Goal: Task Accomplishment & Management: Complete application form

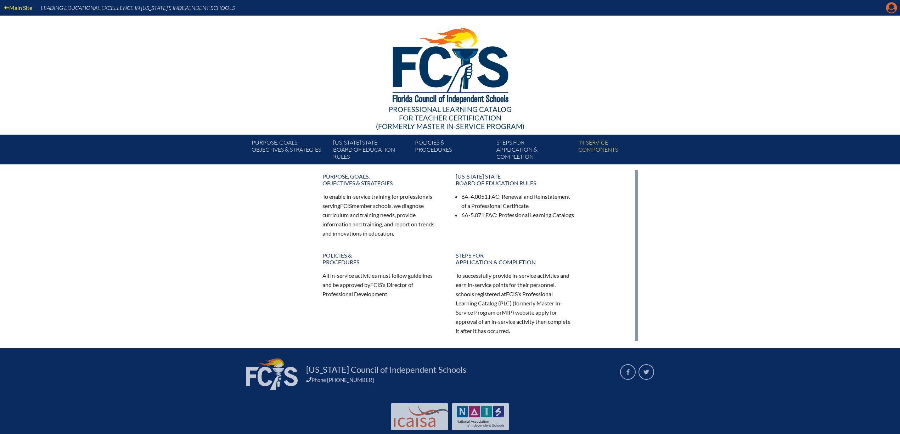
click at [889, 9] on icon "Manage account" at bounding box center [891, 7] width 11 height 11
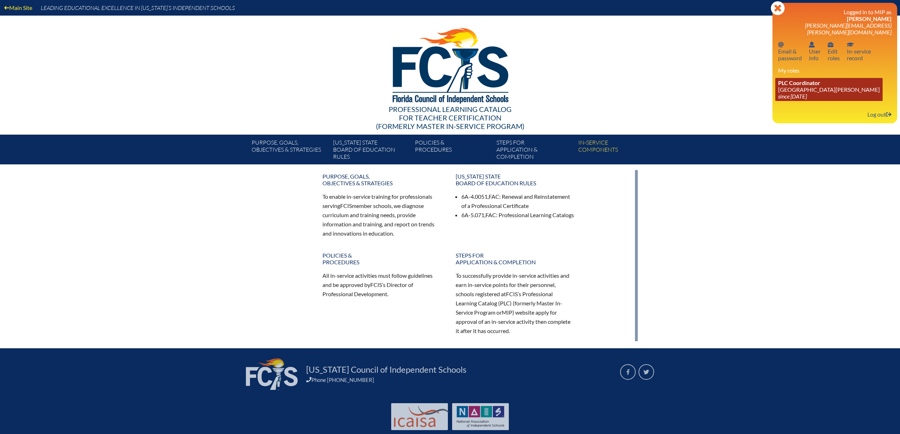
click at [804, 101] on link "PLC Coordinator Mount Dora Christian Academy since 2024 Jun 30" at bounding box center [828, 89] width 107 height 23
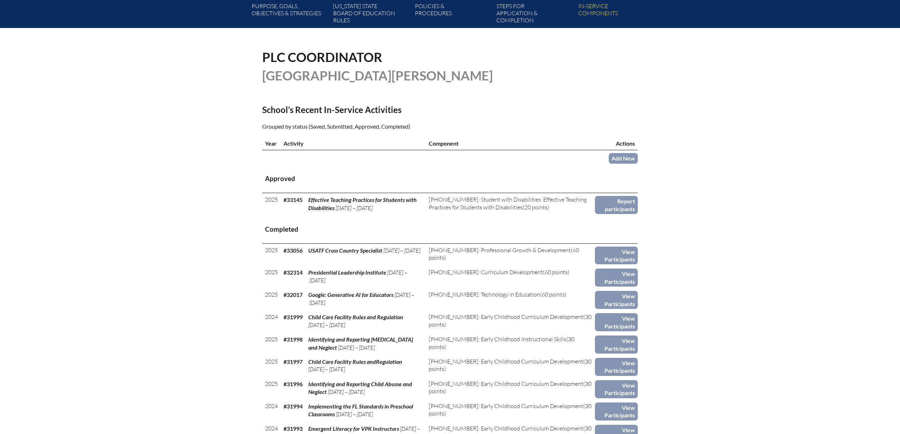
scroll to position [189, 0]
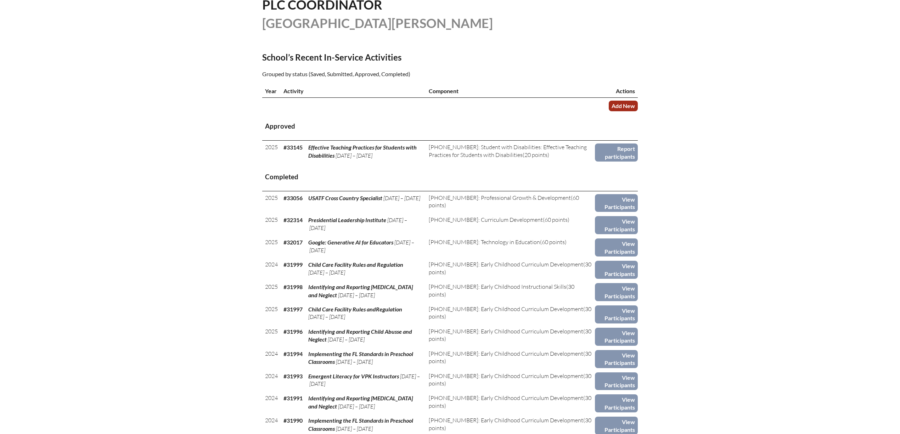
click at [638, 111] on link "Add New" at bounding box center [623, 106] width 29 height 10
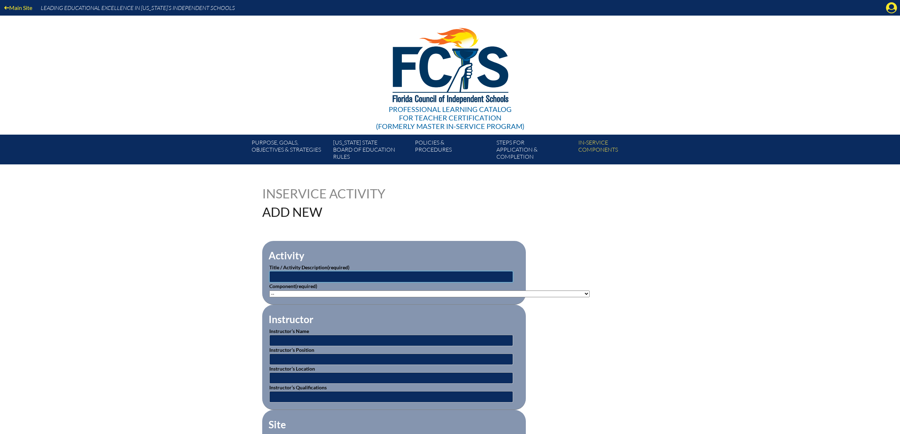
click at [304, 282] on input "text" at bounding box center [391, 276] width 244 height 11
type input "New Teacher Orientation 2025-2026"
click at [590, 297] on select"]"] "-- 1-000-001: Appropriate Art Activities 1-000-002: Concept and Art Process for…" at bounding box center [429, 294] width 320 height 7
select select"]"] "20396"
click at [269, 297] on select"]"] "-- 1-000-001: Appropriate Art Activities 1-000-002: Concept and Art Process for…" at bounding box center [429, 294] width 320 height 7
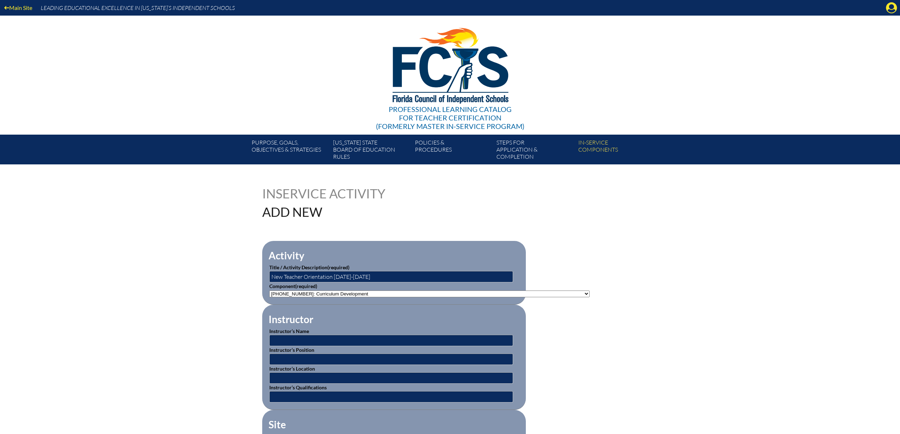
click at [590, 297] on select"]"] "-- 1-000-001: Appropriate Art Activities 1-000-002: Concept and Art Process for…" at bounding box center [429, 294] width 320 height 7
click at [278, 346] on input "text" at bounding box center [391, 340] width 244 height 11
click at [270, 384] on input "text" at bounding box center [391, 377] width 244 height 11
type input "[GEOGRAPHIC_DATA][PERSON_NAME]"
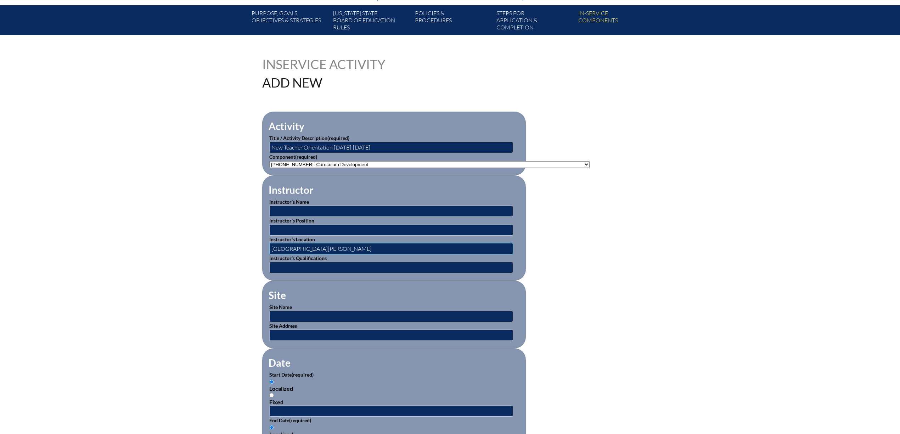
scroll to position [142, 0]
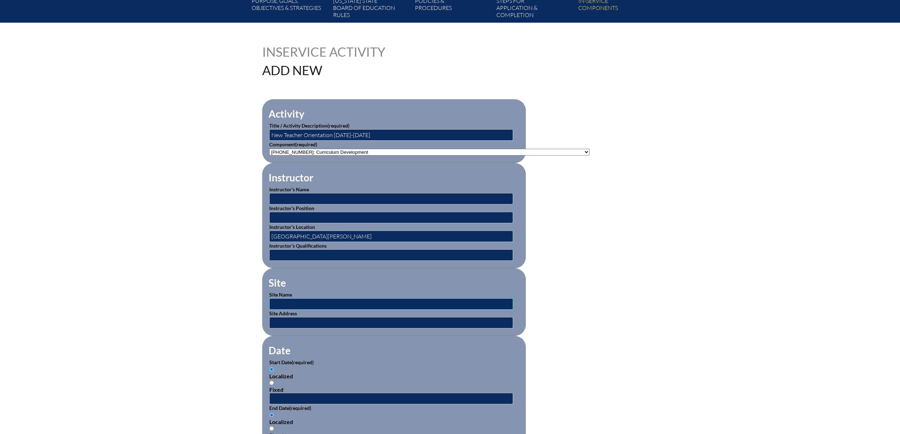
click at [269, 310] on input "text" at bounding box center [391, 303] width 244 height 11
type input "[GEOGRAPHIC_DATA][PERSON_NAME]"
click at [271, 328] on input "text" at bounding box center [391, 322] width 244 height 11
type input "301 W 13th Ave, Mt. Dora, FL 32757"
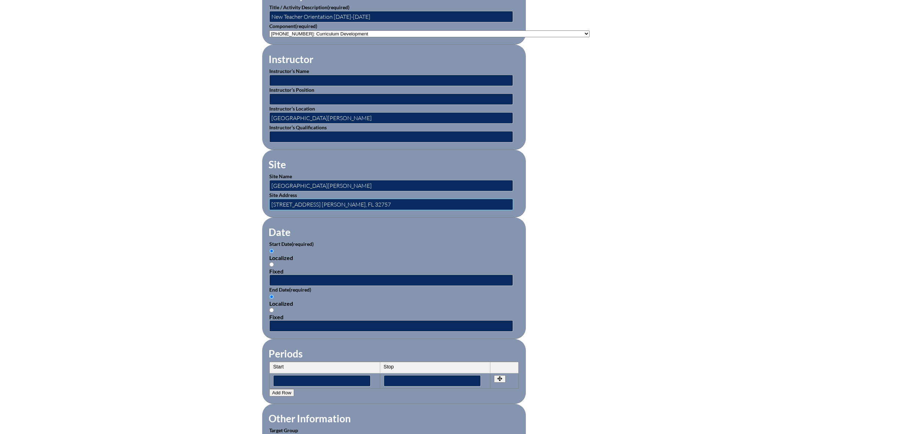
scroll to position [283, 0]
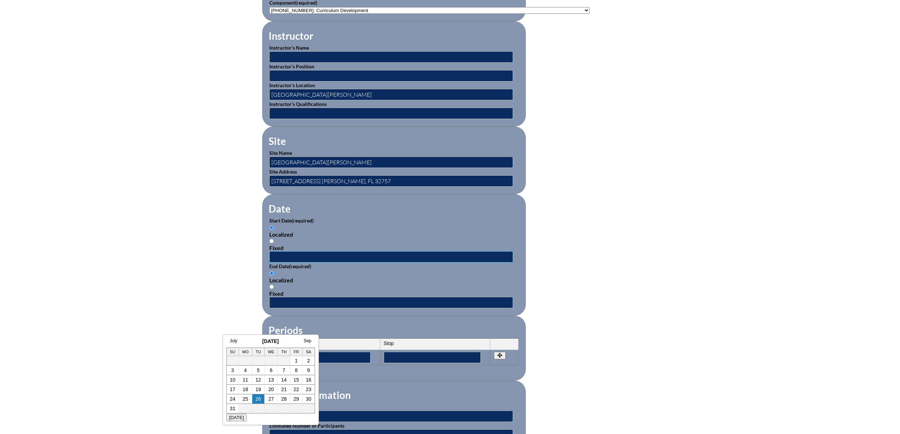
click at [271, 263] on input "text" at bounding box center [391, 256] width 244 height 11
click at [235, 341] on link "July" at bounding box center [233, 340] width 7 height 5
click at [274, 399] on link "31" at bounding box center [277, 399] width 6 height 6
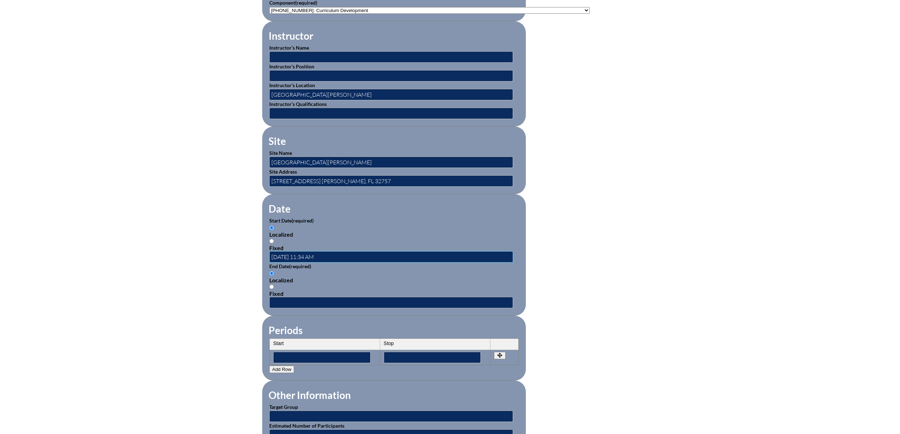
click at [270, 263] on input "2025-07-31 11:34 AM" at bounding box center [391, 256] width 244 height 11
type input "2025-07-31 08:30 AM"
click at [269, 308] on input "text" at bounding box center [391, 302] width 244 height 11
click at [298, 416] on td "1" at bounding box center [296, 414] width 12 height 10
click at [298, 415] on link "1" at bounding box center [296, 414] width 3 height 6
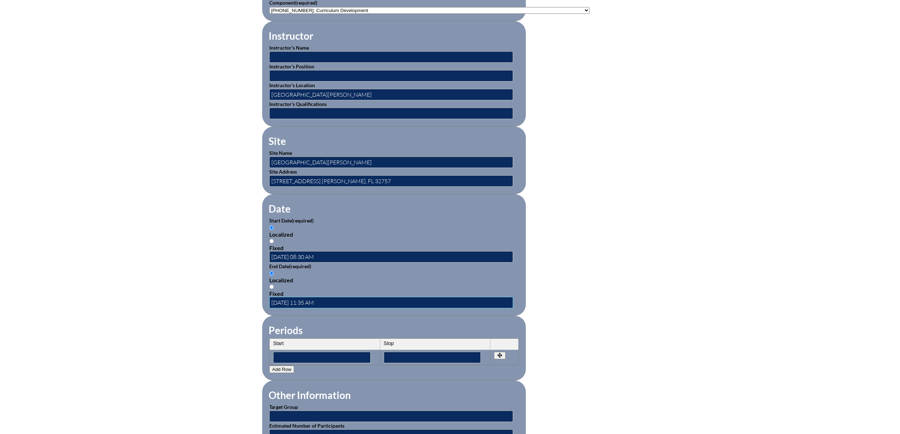
click at [270, 308] on input "2025-08-01 11:35 AM" at bounding box center [391, 302] width 244 height 11
click at [269, 308] on input "2025-08-01 11:30 AM" at bounding box center [391, 302] width 244 height 11
type input "2025-08-01 03:30 AM"
click at [597, 321] on form "Activity Title / Activity Description (required) New Teacher Orientation 2025-2…" at bounding box center [450, 262] width 376 height 611
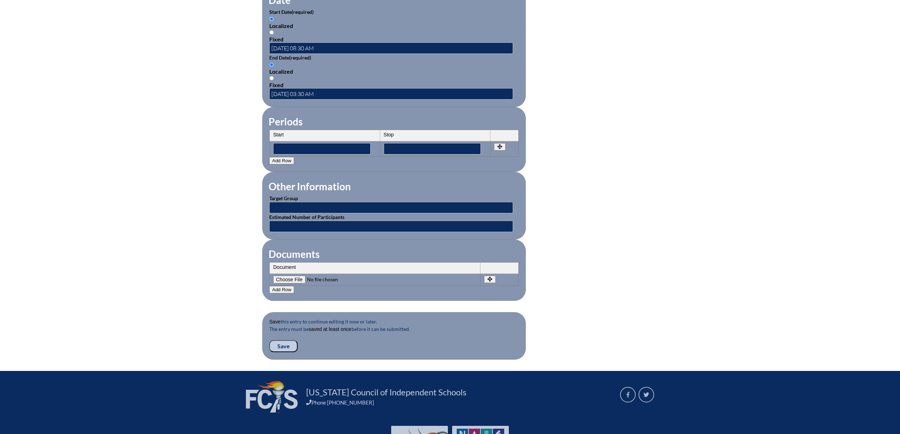
scroll to position [519, 0]
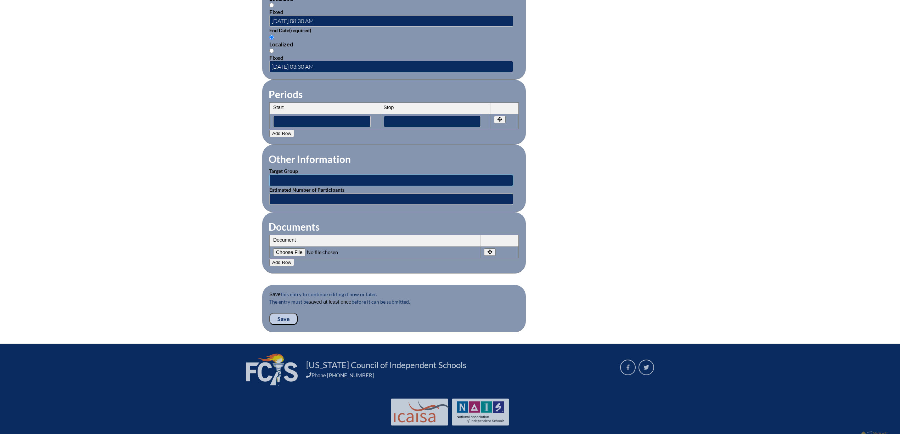
click at [269, 186] on input "text" at bounding box center [391, 180] width 244 height 11
type input "Teachers"
click at [418, 205] on input "text" at bounding box center [391, 198] width 244 height 11
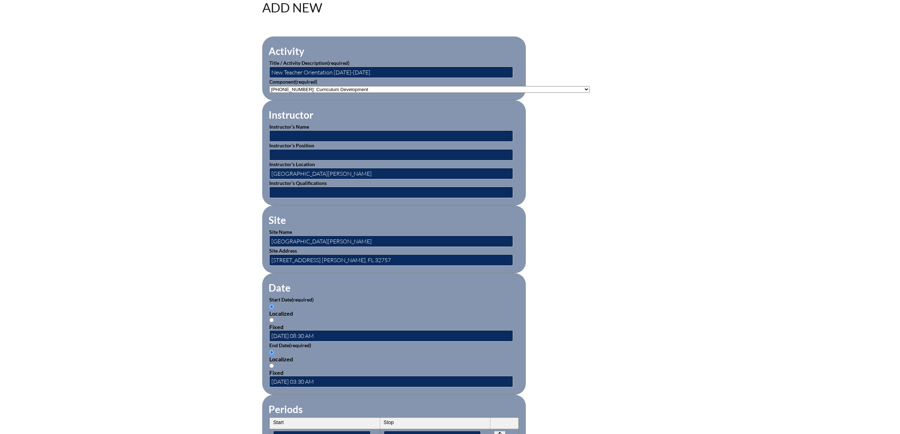
scroll to position [189, 0]
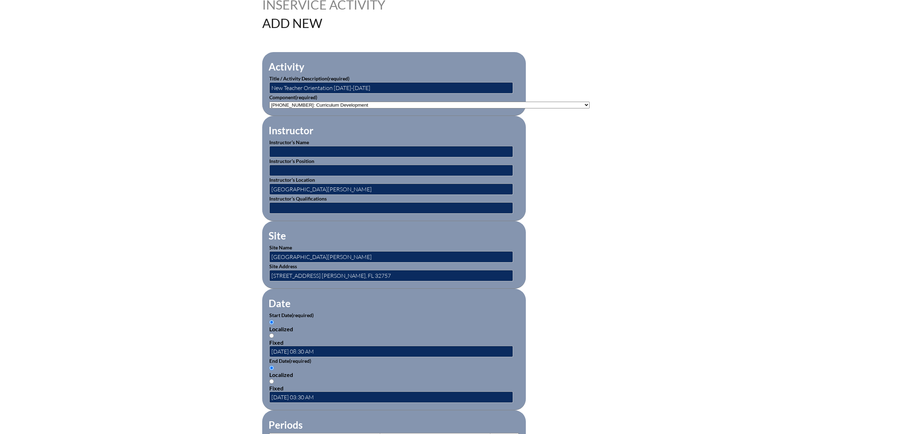
type input "17"
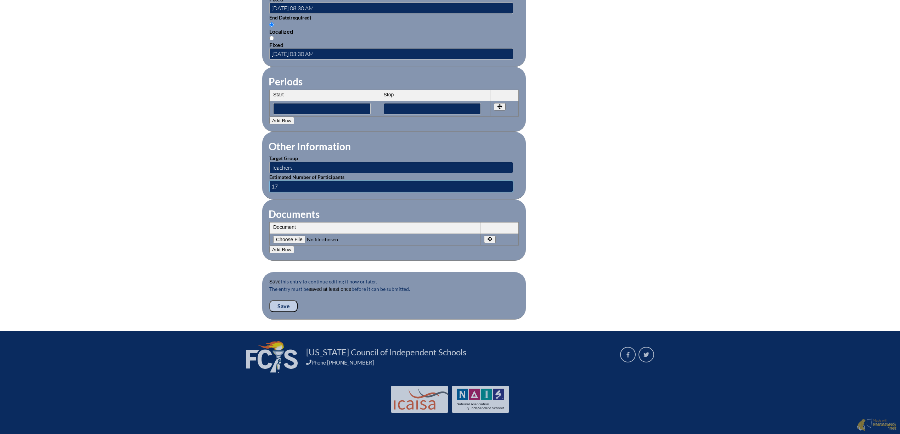
scroll to position [651, 0]
click at [273, 236] on input"] "file" at bounding box center [321, 240] width 96 height 8
type input"] "C:\fakepath\New Teacher Orientation 2025-2026.pdf"
click at [269, 300] on input "Save" at bounding box center [283, 306] width 28 height 12
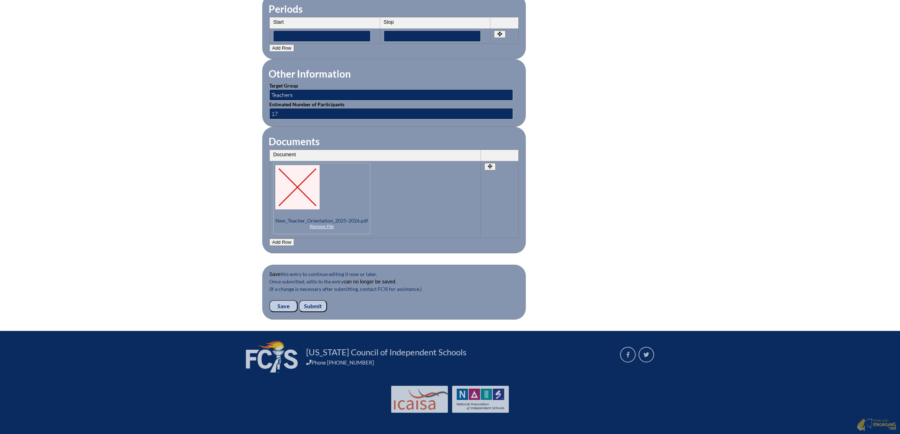
scroll to position [709, 0]
click at [269, 312] on input "Save" at bounding box center [283, 306] width 28 height 12
click at [299, 300] on input "Submit" at bounding box center [313, 306] width 28 height 12
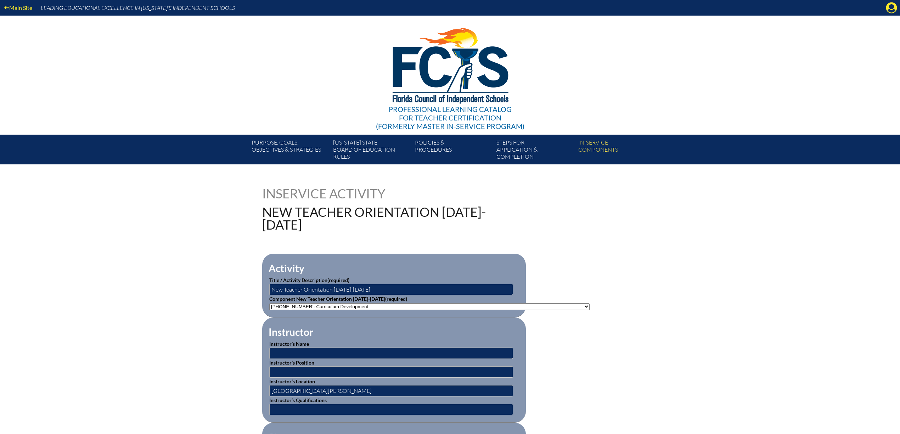
drag, startPoint x: 863, startPoint y: 0, endPoint x: 821, endPoint y: 112, distance: 119.8
click at [820, 115] on div "Main Site Leading Educational Excellence in [US_STATE]’s Independent Schools Pr…" at bounding box center [450, 82] width 900 height 164
click at [888, 9] on icon "Manage account" at bounding box center [891, 7] width 11 height 11
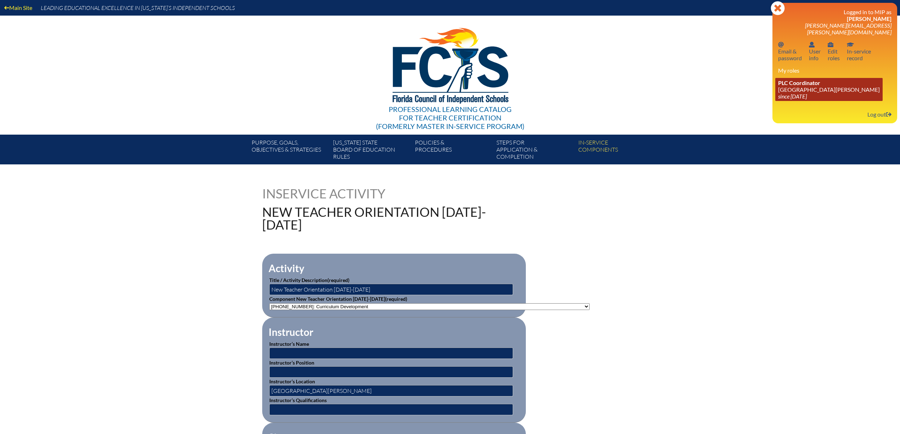
click at [777, 101] on link "PLC Coordinator Mount Dora Christian Academy since 2024 Jun 30" at bounding box center [828, 89] width 107 height 23
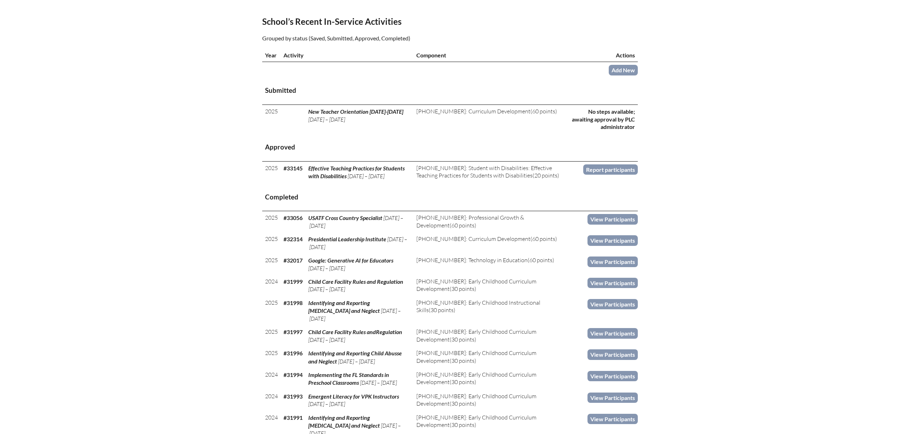
scroll to position [236, 0]
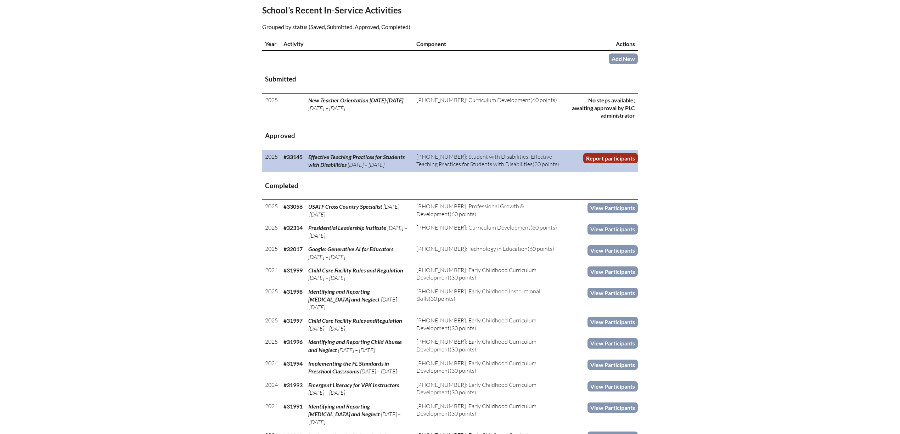
click at [638, 163] on link "Report participants" at bounding box center [610, 158] width 55 height 10
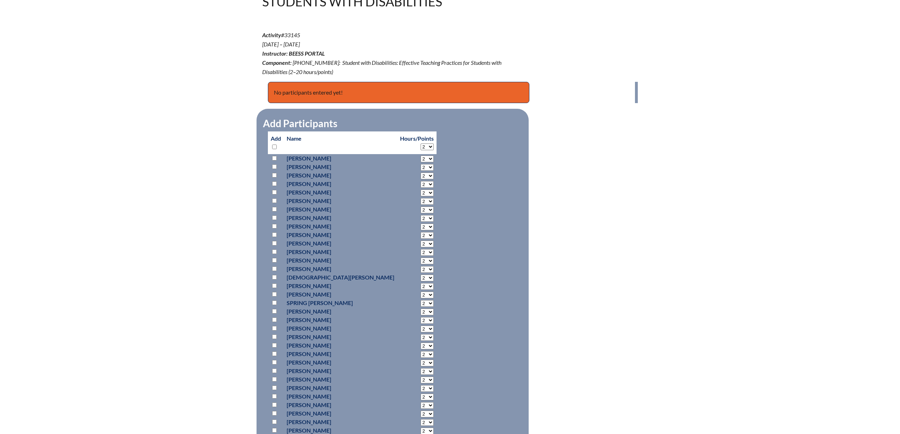
scroll to position [283, 0]
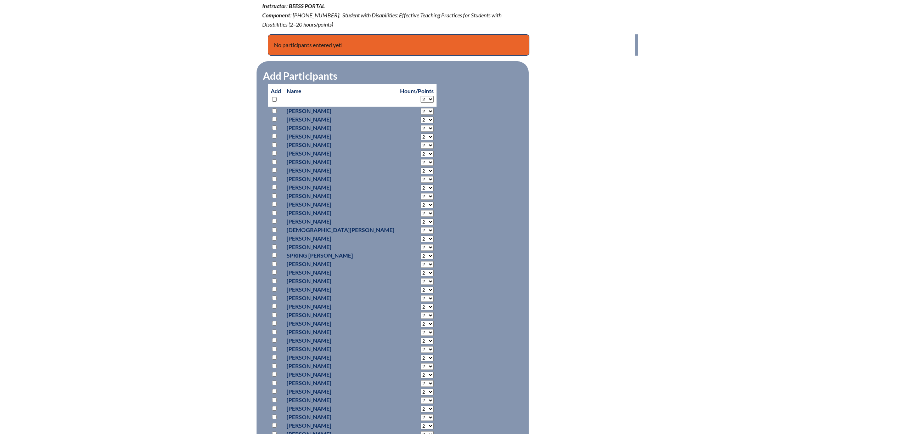
click at [421, 115] on select "2 3 4 5 6 7 8 9 10 11 12 13 14 15 16 17 18 19 20 0" at bounding box center [427, 111] width 13 height 7
select select "20"
click at [421, 115] on select "2 3 4 5 6 7 8 9 10 11 12 13 14 15 16 17 18 19 20 0" at bounding box center [427, 111] width 13 height 7
click at [272, 190] on input "checkbox" at bounding box center [274, 187] width 5 height 5
checkbox input "true"
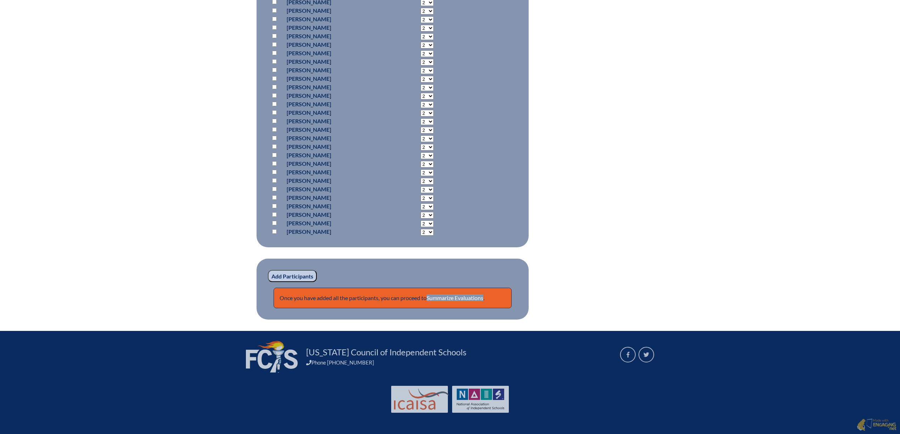
scroll to position [850, 0]
click at [268, 270] on input "Add Participants" at bounding box center [292, 276] width 49 height 12
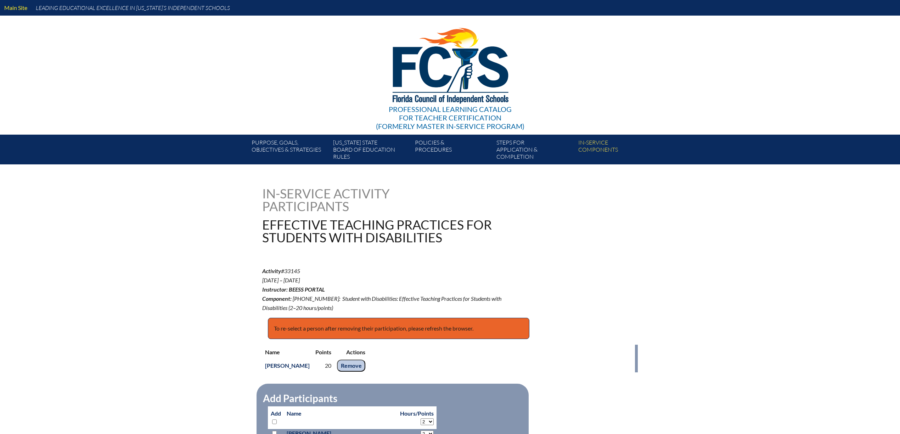
scroll to position [893, 0]
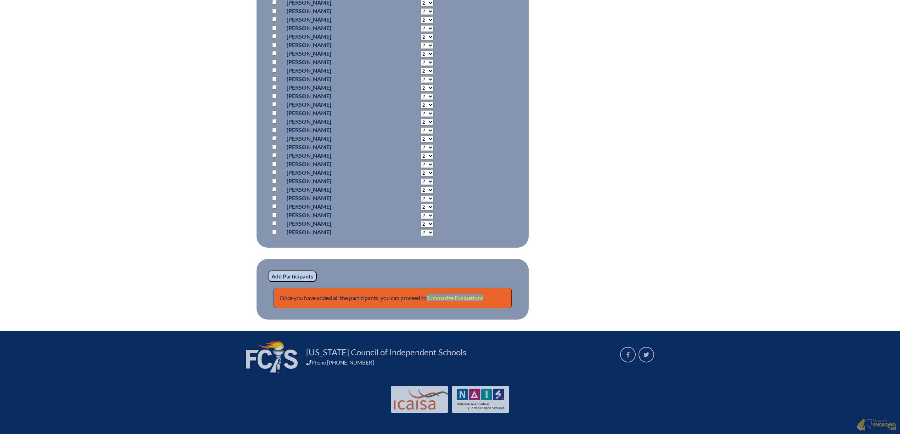
click at [463, 294] on link "Summarize Evaluations" at bounding box center [455, 297] width 57 height 7
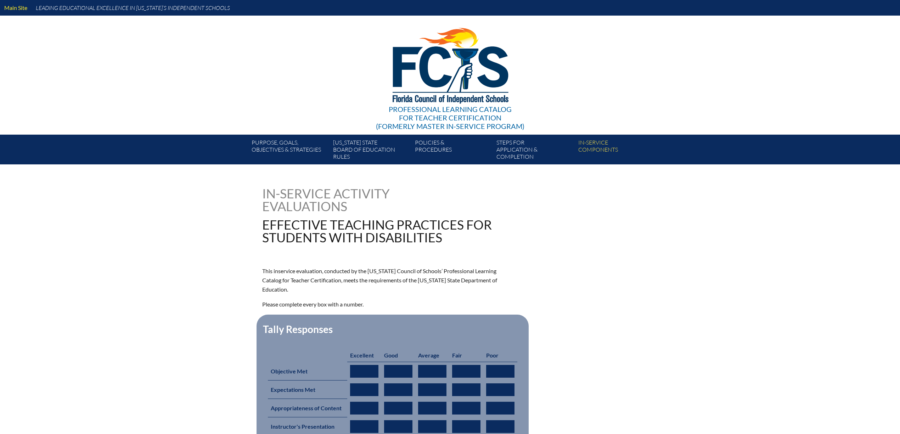
type input "0"
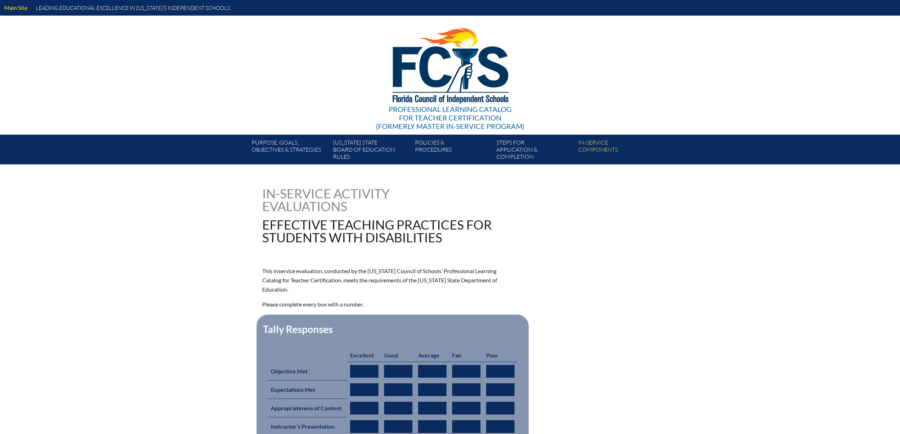
type input "0"
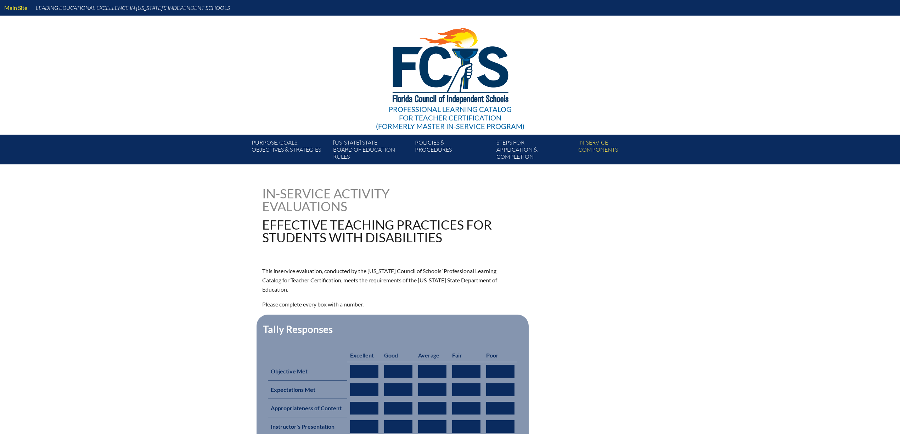
type input "0"
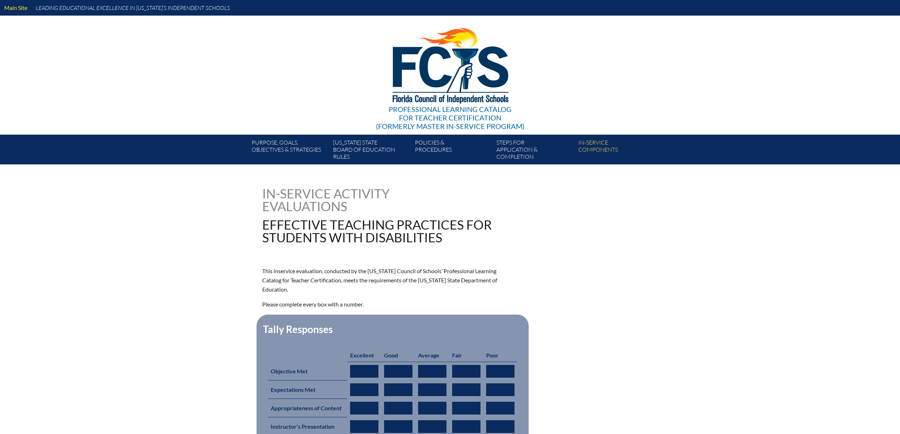
type input "0"
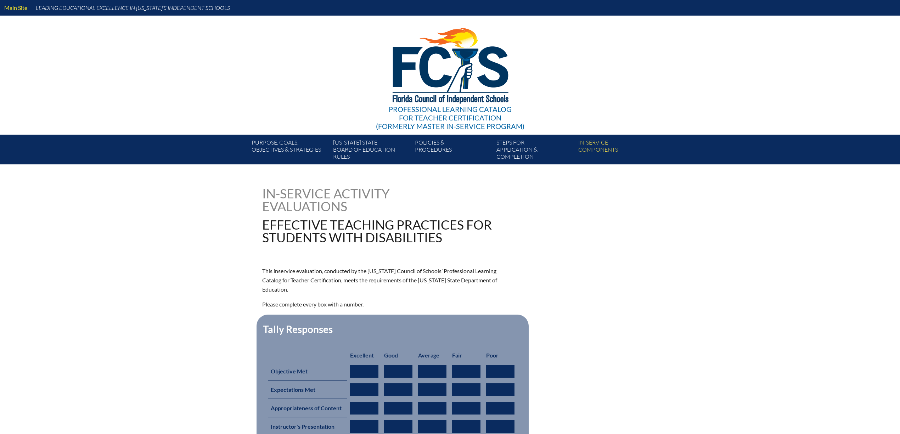
type input "0"
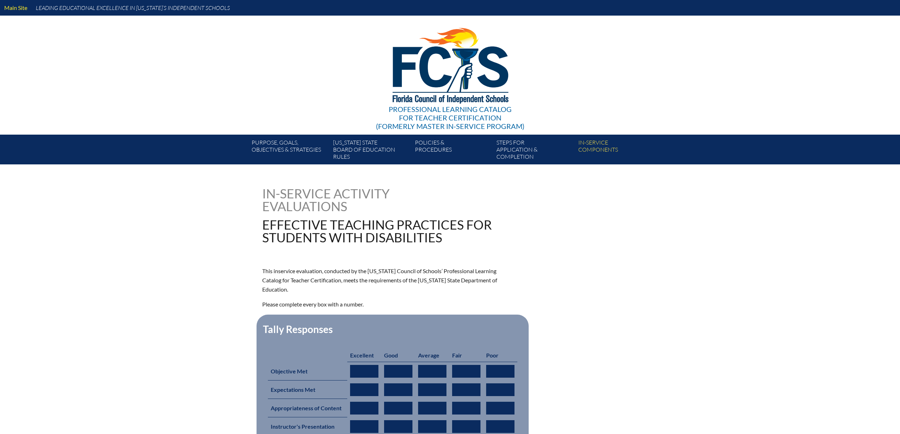
type input "0"
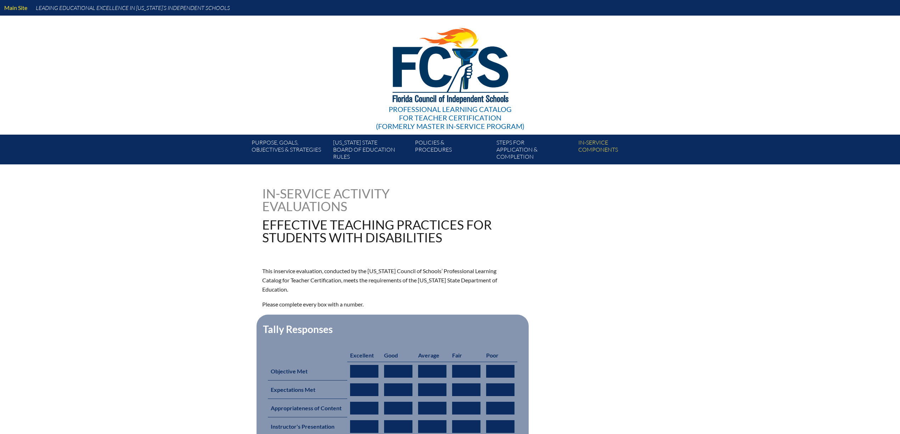
type input "0"
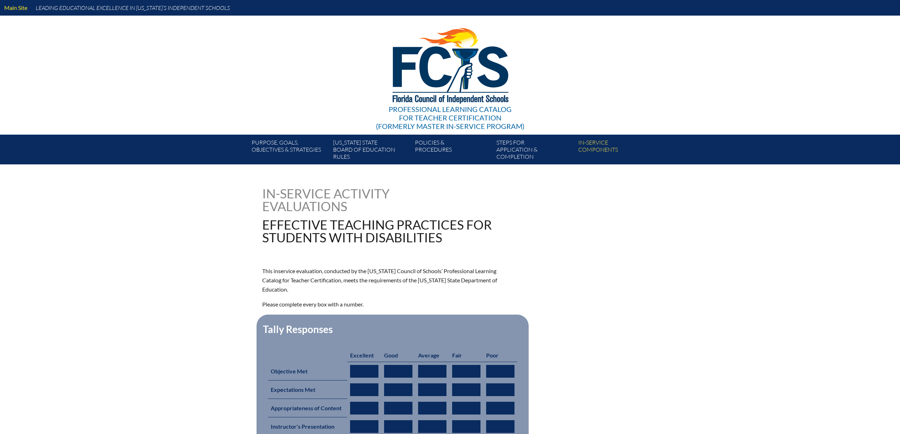
type input "0"
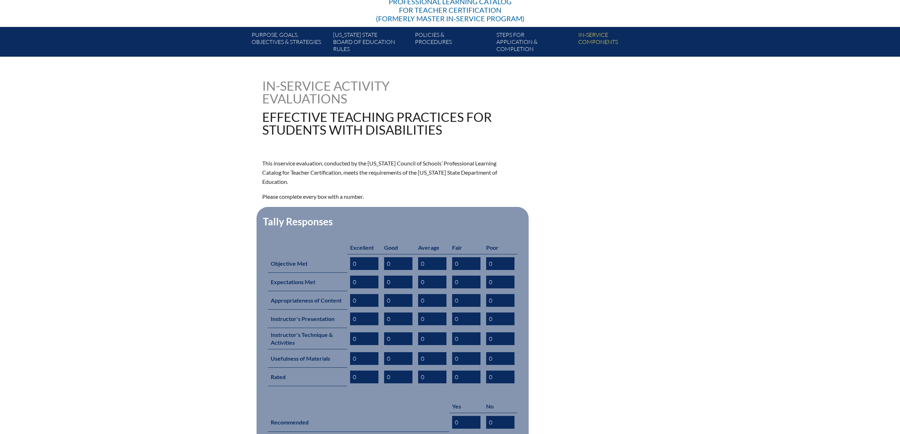
scroll to position [189, 0]
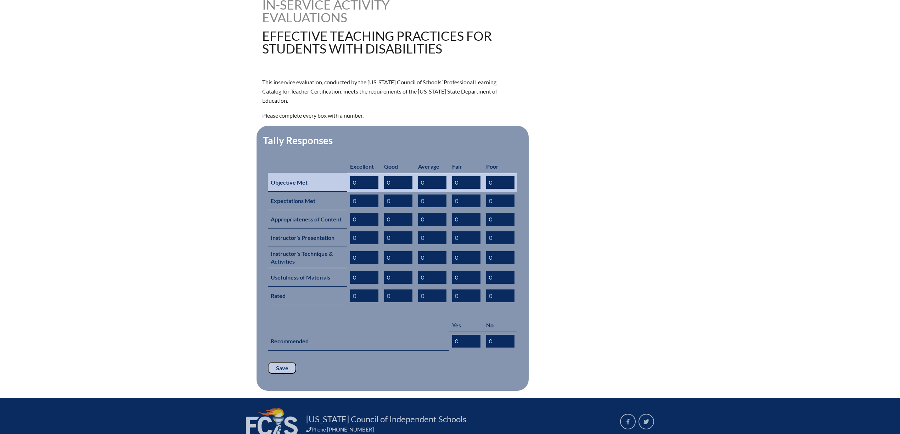
click at [350, 189] on input "0" at bounding box center [364, 182] width 28 height 13
type input "01"
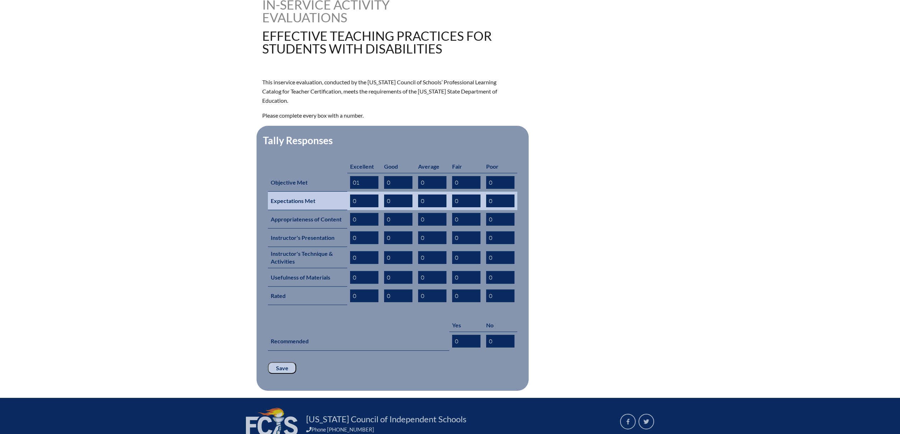
click at [350, 207] on input "0" at bounding box center [364, 201] width 28 height 13
type input "01"
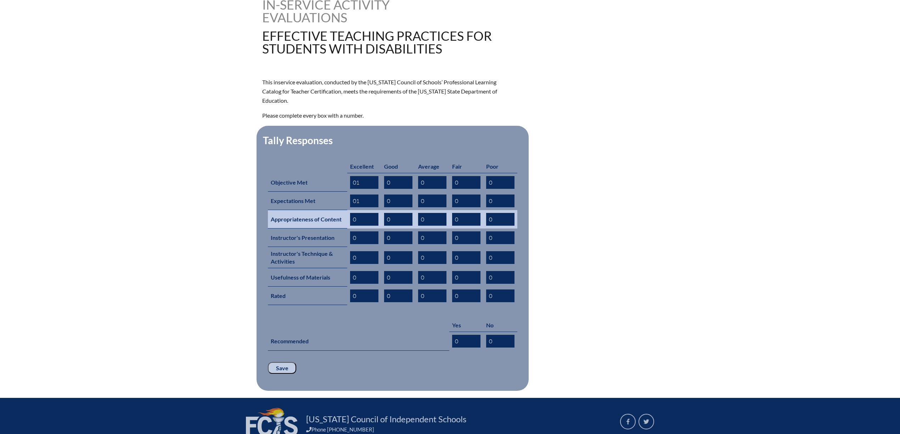
click at [350, 226] on input "0" at bounding box center [364, 219] width 28 height 13
type input "01"
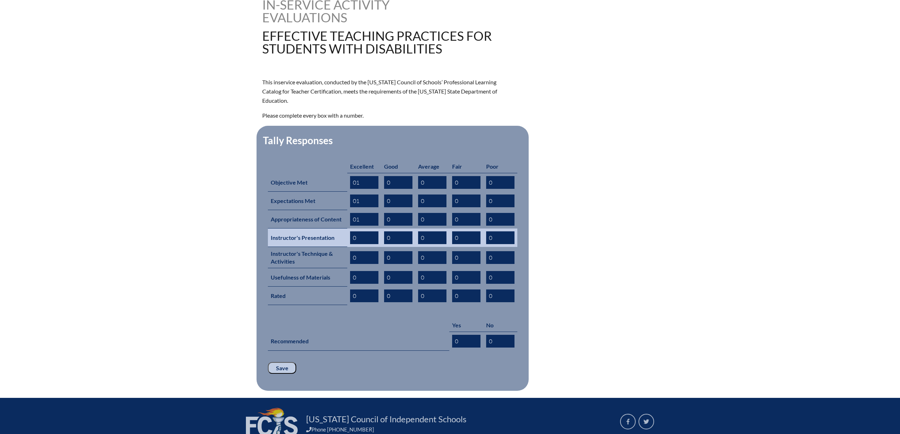
click at [350, 244] on input "0" at bounding box center [364, 237] width 28 height 13
type input "01"
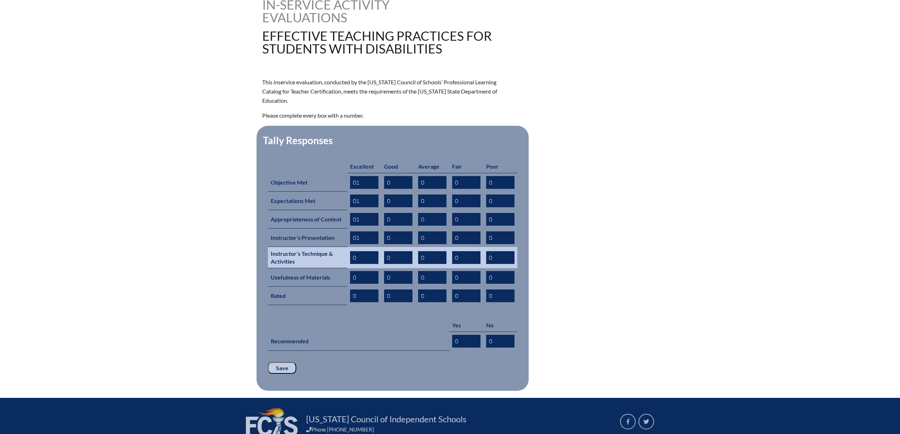
click at [350, 264] on input "0" at bounding box center [364, 257] width 28 height 13
type input "01"
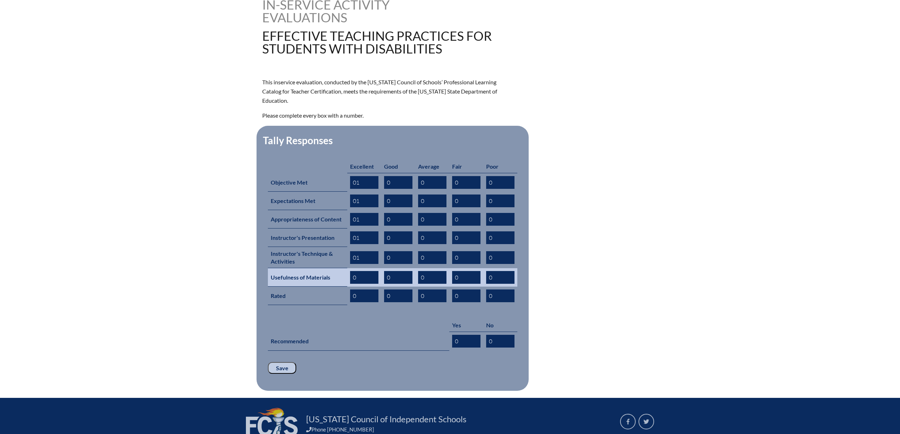
click at [350, 284] on input "0" at bounding box center [364, 277] width 28 height 13
type input "01"
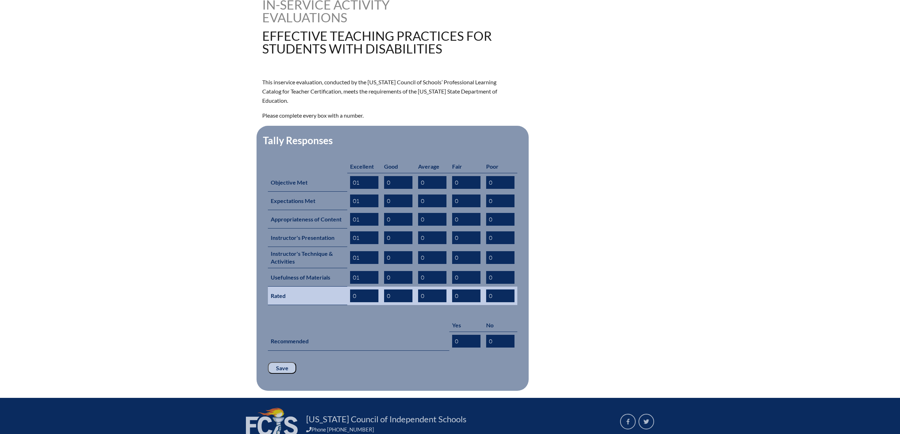
click at [352, 302] on input "0" at bounding box center [364, 295] width 28 height 13
type input "01"
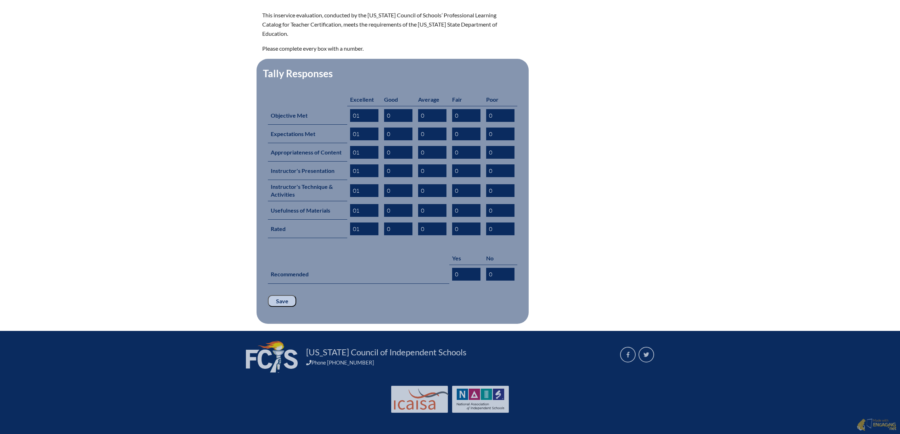
scroll to position [331, 0]
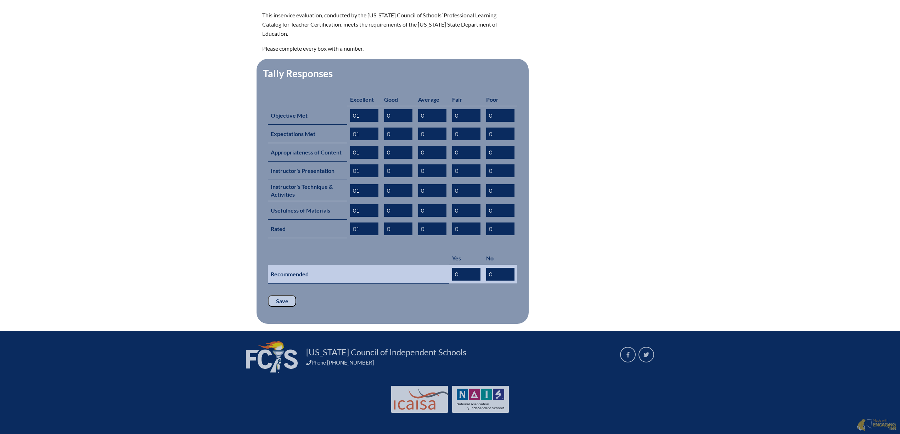
click at [465, 281] on input "0" at bounding box center [466, 274] width 28 height 13
type input "01"
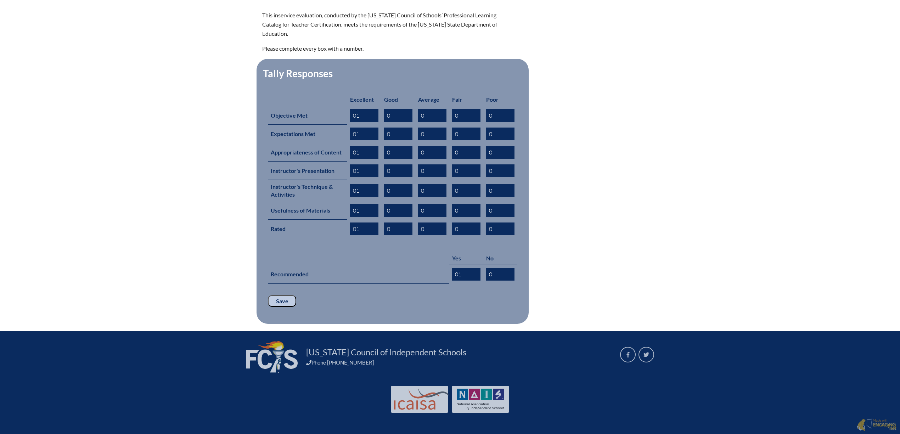
click at [268, 307] on input "Save" at bounding box center [282, 301] width 28 height 12
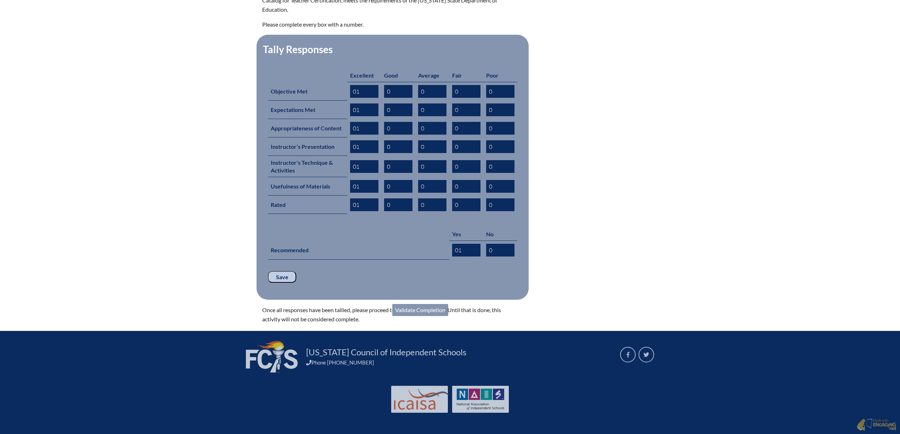
scroll to position [378, 0]
click at [419, 316] on link "Validate Completion" at bounding box center [420, 310] width 56 height 12
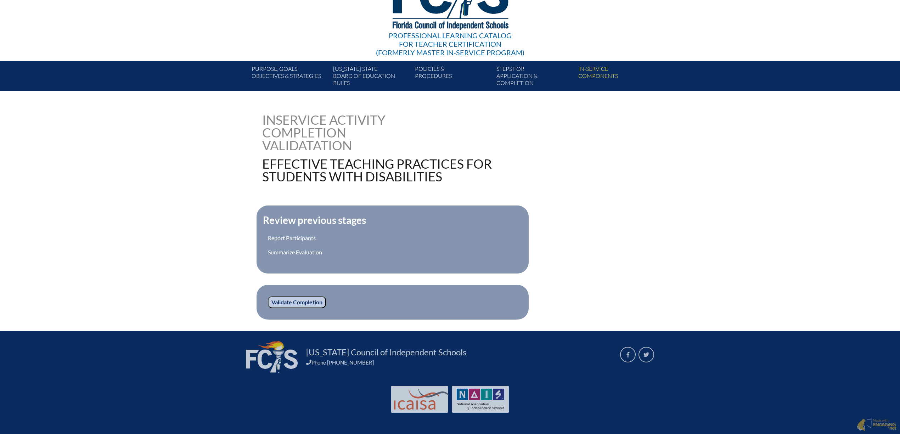
scroll to position [160, 0]
click at [269, 296] on input "Validate Completion" at bounding box center [297, 302] width 58 height 12
